Goal: Task Accomplishment & Management: Use online tool/utility

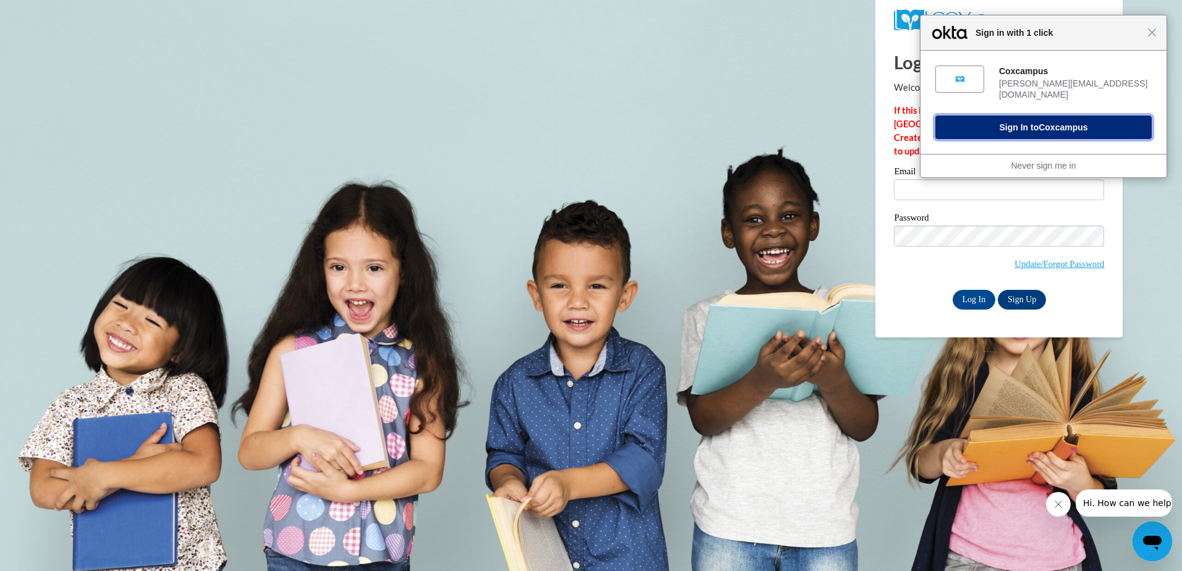
click at [1035, 116] on button "Sign In to Coxcampus" at bounding box center [1043, 127] width 216 height 23
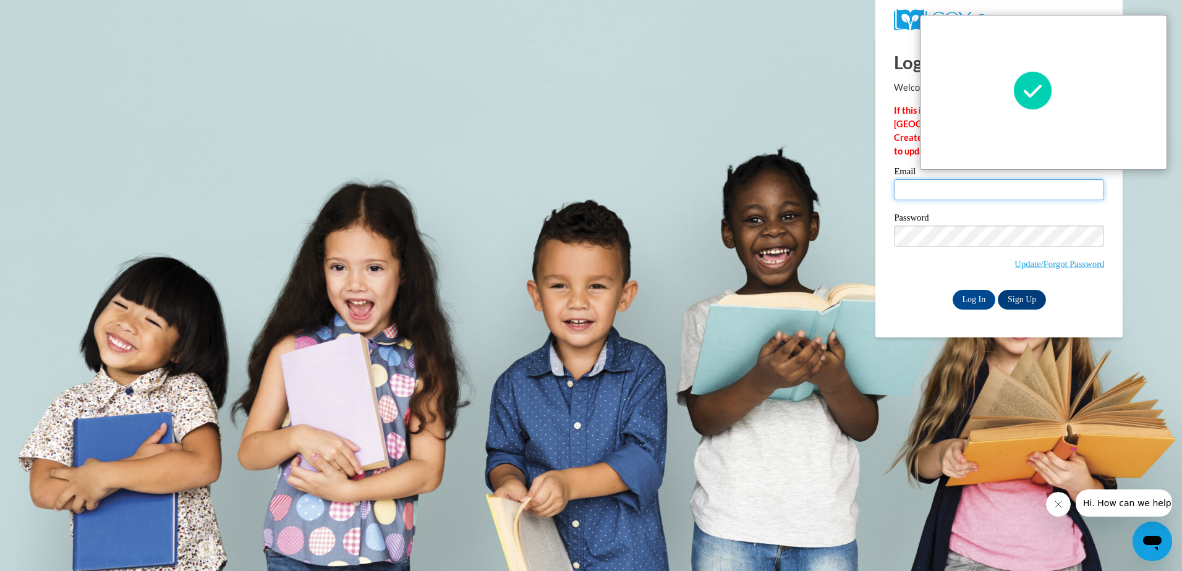
type input "[PERSON_NAME][EMAIL_ADDRESS][DOMAIN_NAME]"
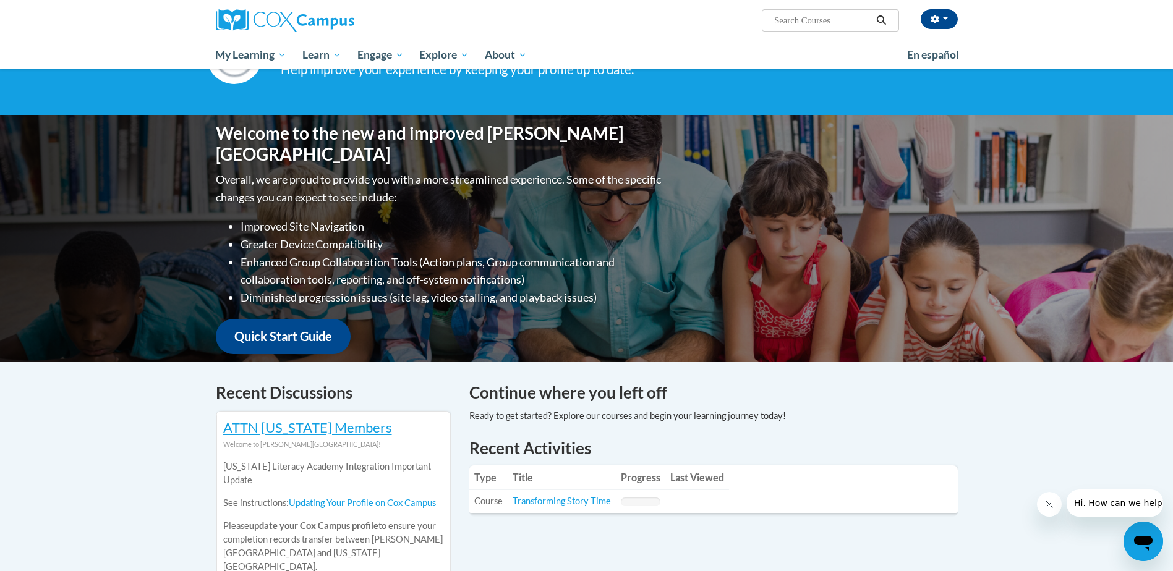
scroll to position [247, 0]
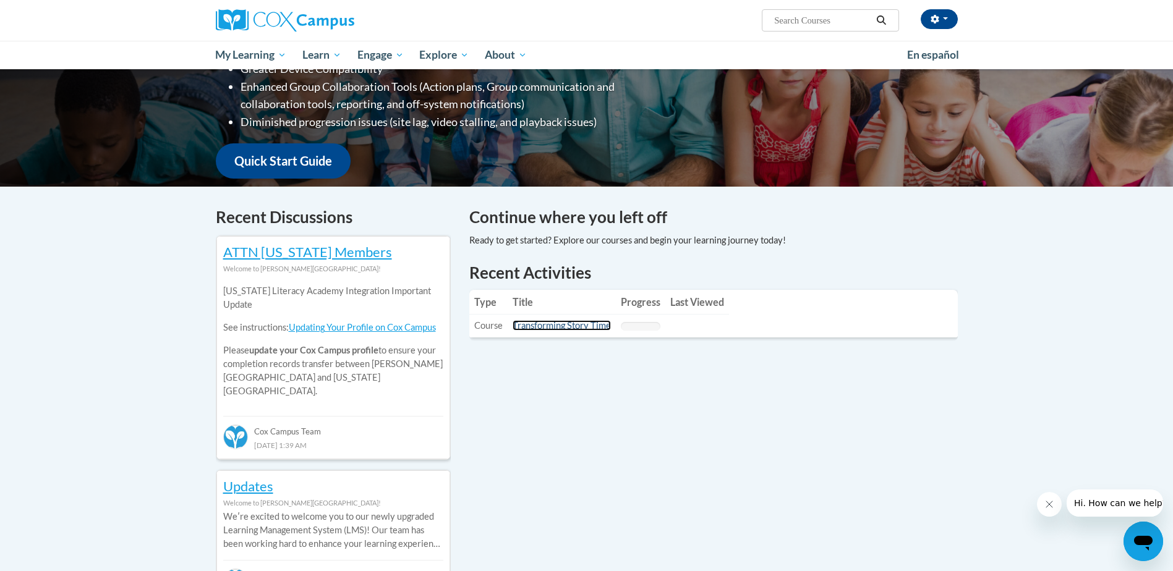
click at [569, 326] on link "Transforming Story Time" at bounding box center [561, 325] width 98 height 11
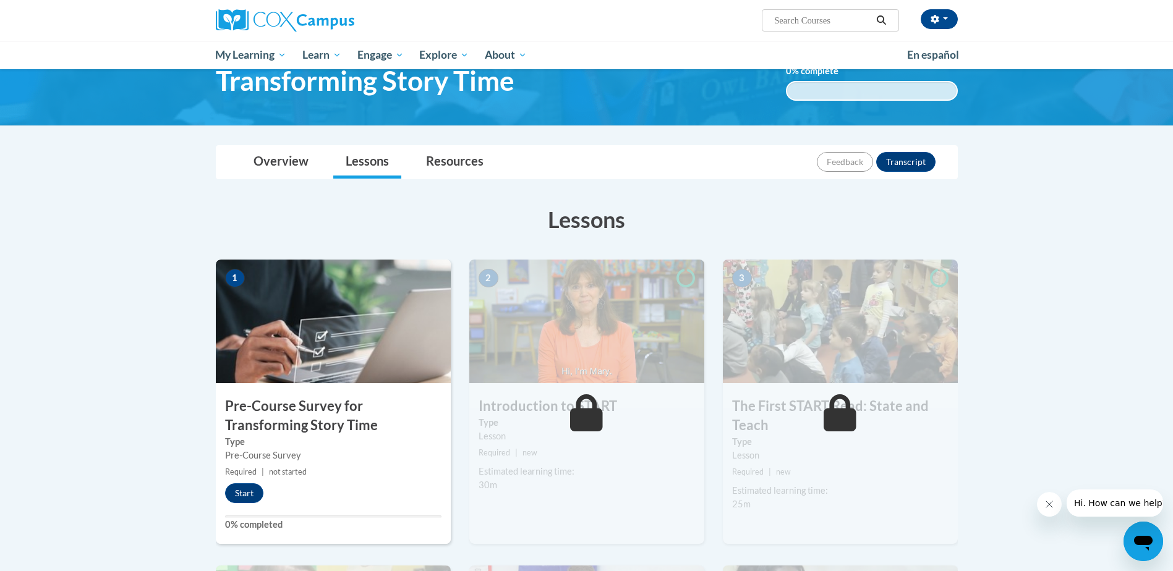
scroll to position [62, 0]
